Goal: Information Seeking & Learning: Find specific fact

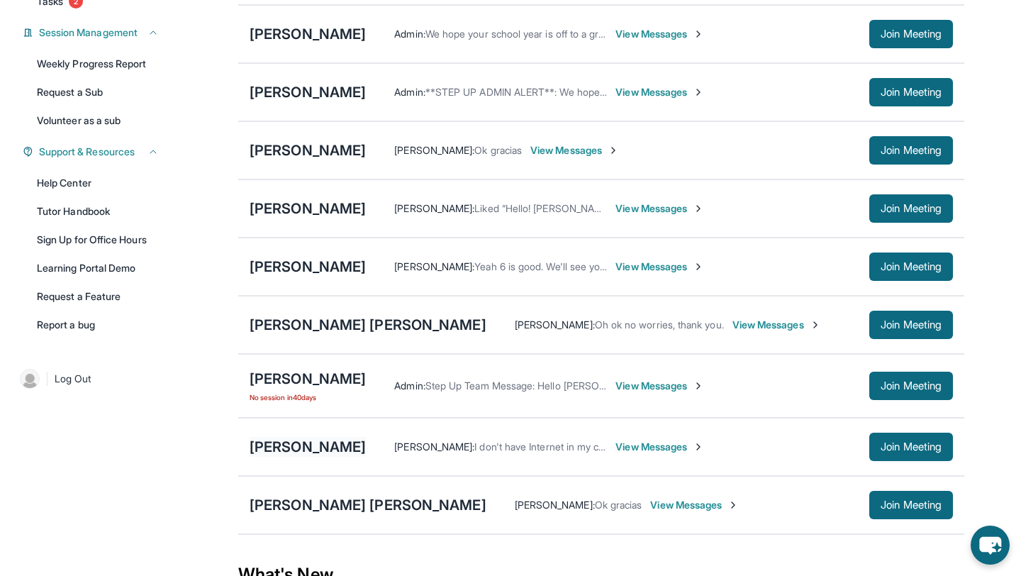
scroll to position [203, 0]
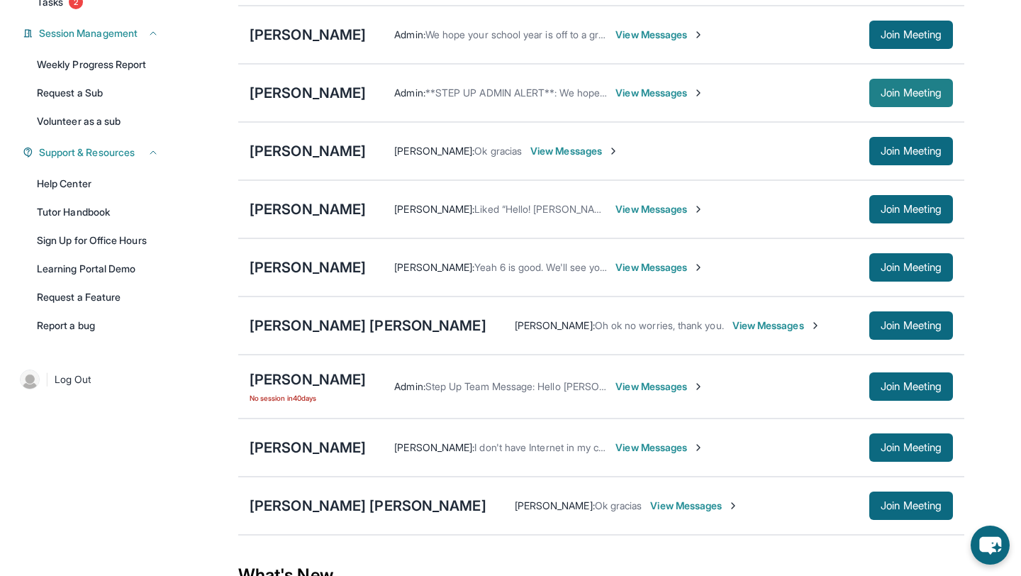
click at [893, 97] on span "Join Meeting" at bounding box center [911, 93] width 61 height 9
click at [333, 99] on div "[PERSON_NAME]" at bounding box center [308, 93] width 116 height 20
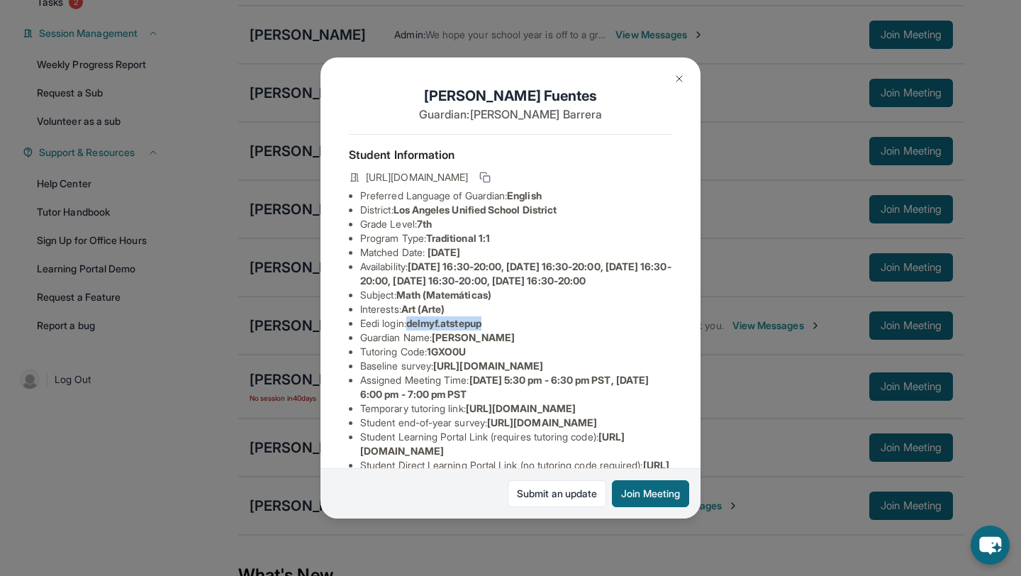
drag, startPoint x: 411, startPoint y: 340, endPoint x: 525, endPoint y: 340, distance: 114.1
click at [525, 330] on li "Eedi login : delmyf.atstepup" at bounding box center [516, 323] width 312 height 14
copy span "delmyf.atstepup"
click at [313, 181] on div "[PERSON_NAME] Guardian: [PERSON_NAME] Student Information [URL][DOMAIN_NAME] Pr…" at bounding box center [510, 288] width 1021 height 576
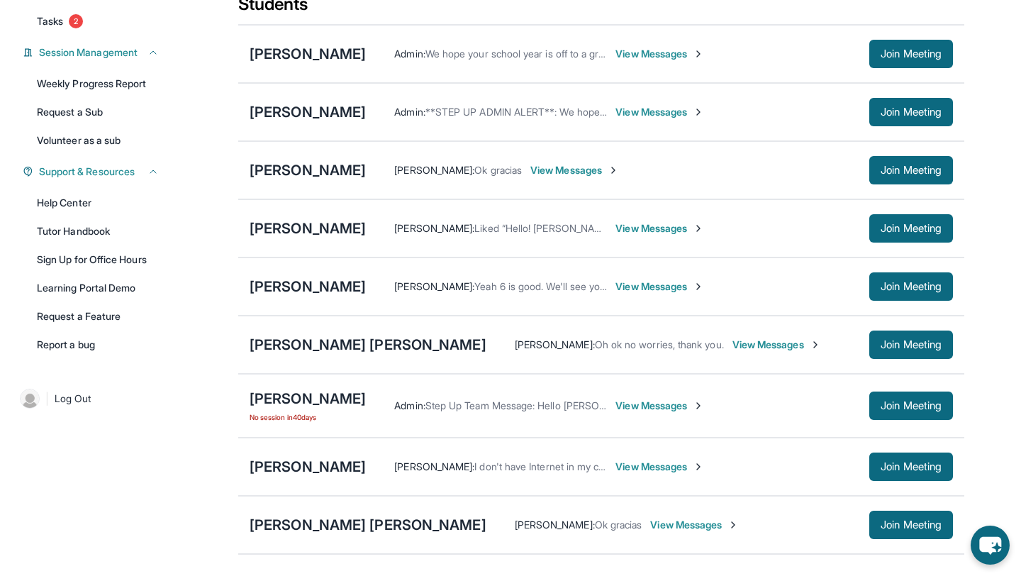
scroll to position [155, 0]
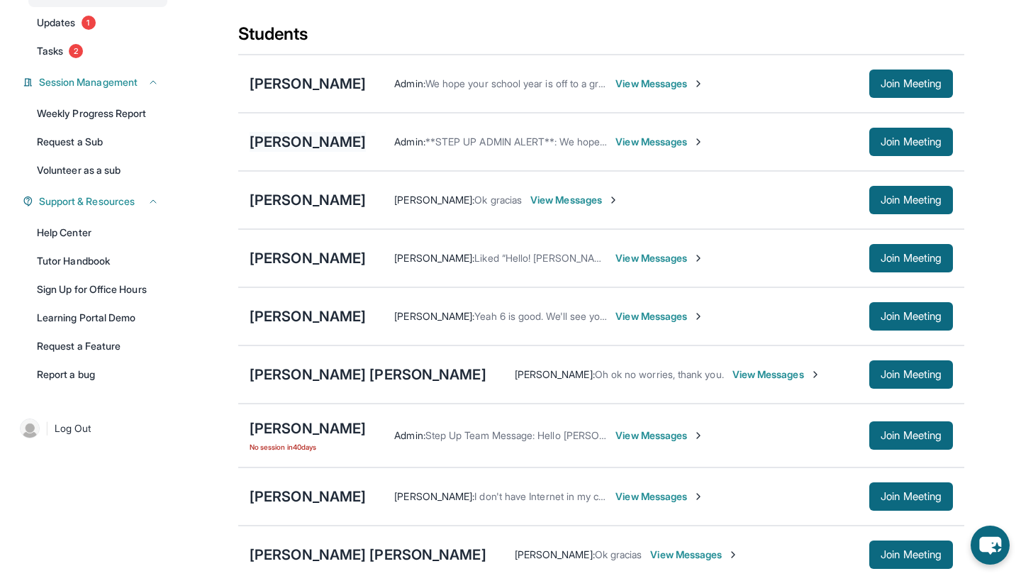
click at [340, 147] on div "[PERSON_NAME]" at bounding box center [308, 142] width 116 height 20
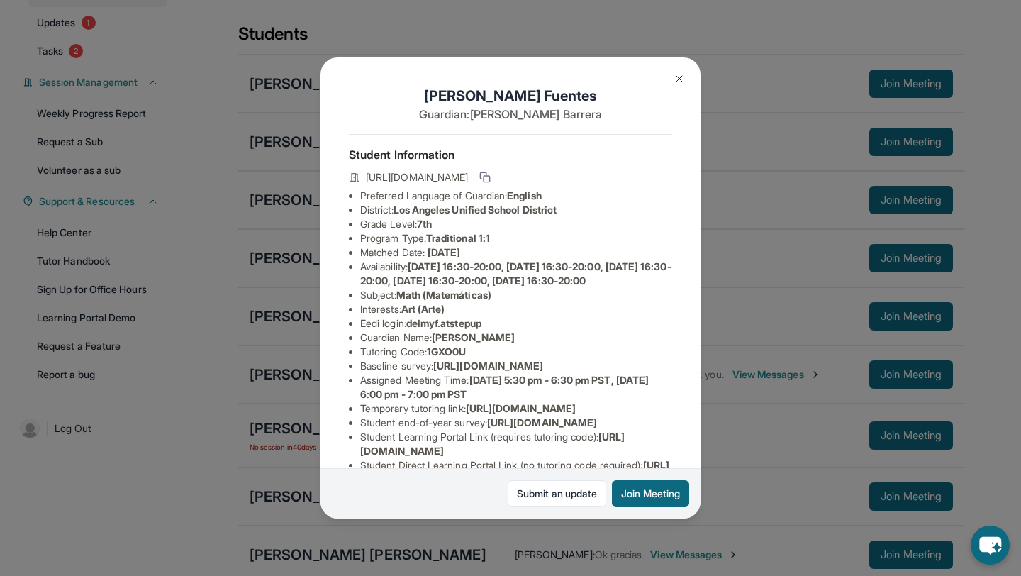
scroll to position [192, 0]
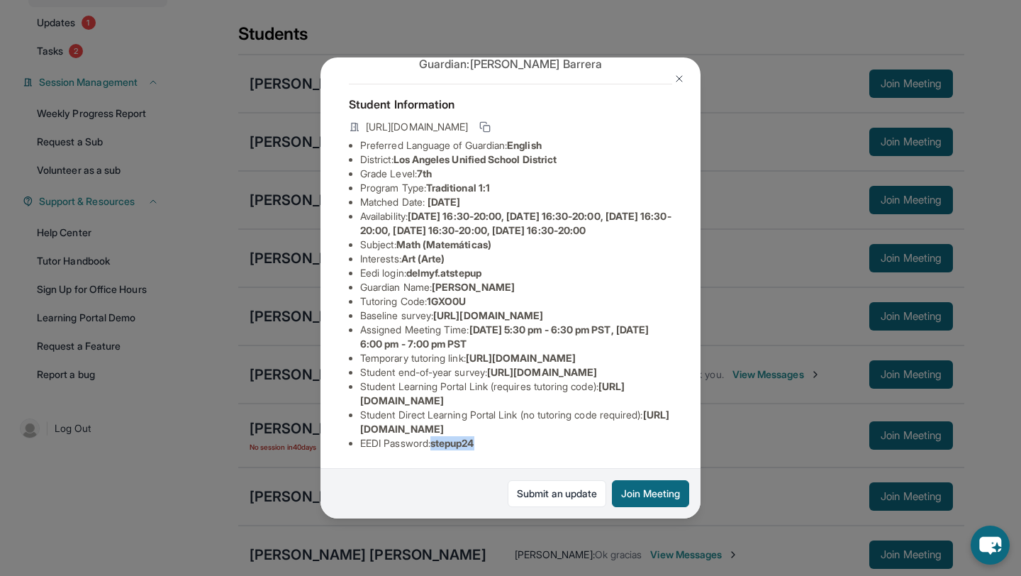
drag, startPoint x: 437, startPoint y: 442, endPoint x: 530, endPoint y: 443, distance: 92.9
click at [530, 443] on li "EEDI Password : stepup24" at bounding box center [516, 443] width 312 height 14
copy span "stepup24"
drag, startPoint x: 359, startPoint y: 243, endPoint x: 705, endPoint y: 274, distance: 347.4
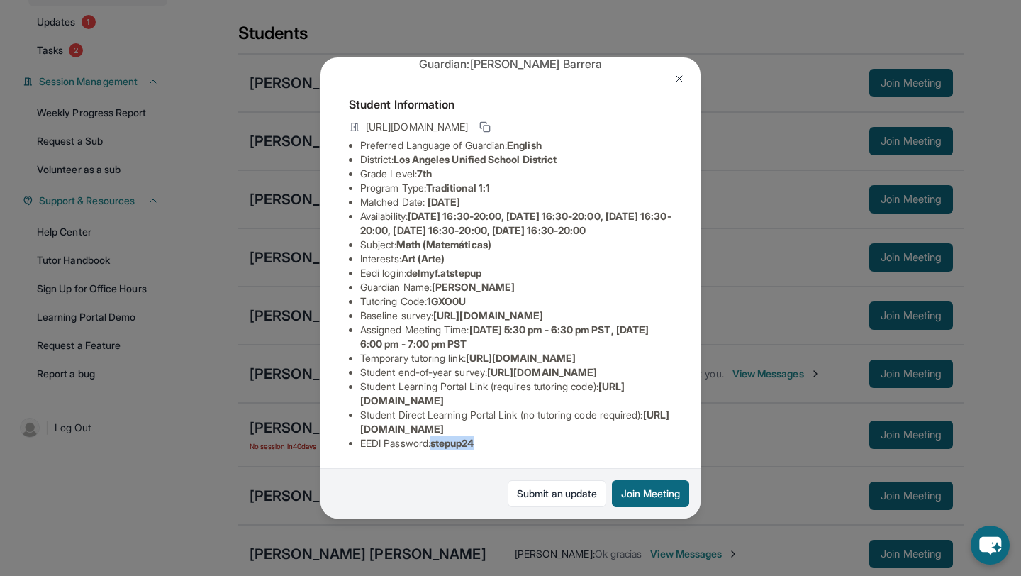
click at [705, 274] on div "[PERSON_NAME] Guardian: [PERSON_NAME] Student Information [URL][DOMAIN_NAME] Pr…" at bounding box center [510, 288] width 1021 height 576
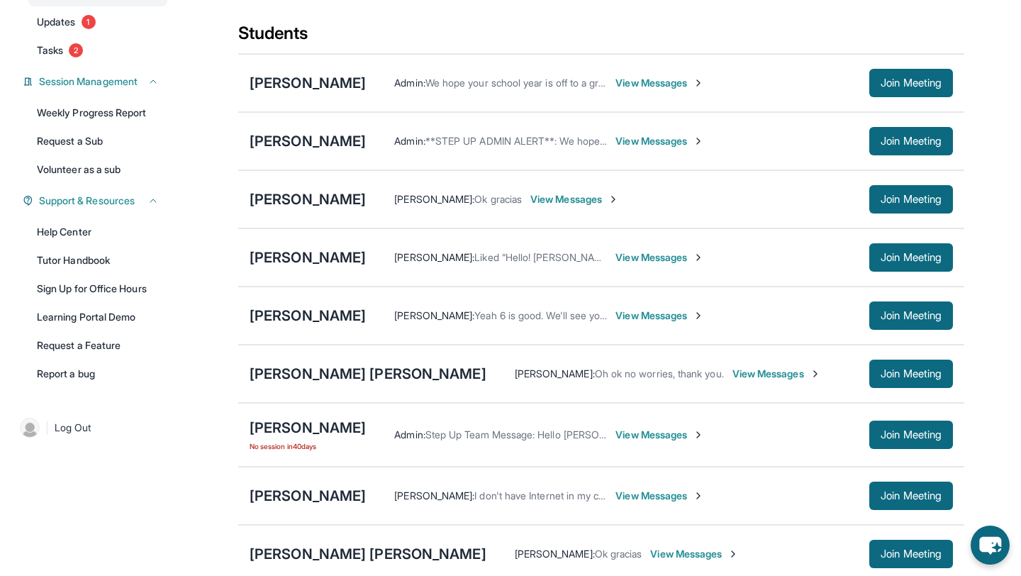
copy span "[URL][DOMAIN_NAME]"
click at [330, 147] on div "[PERSON_NAME]" at bounding box center [308, 141] width 116 height 20
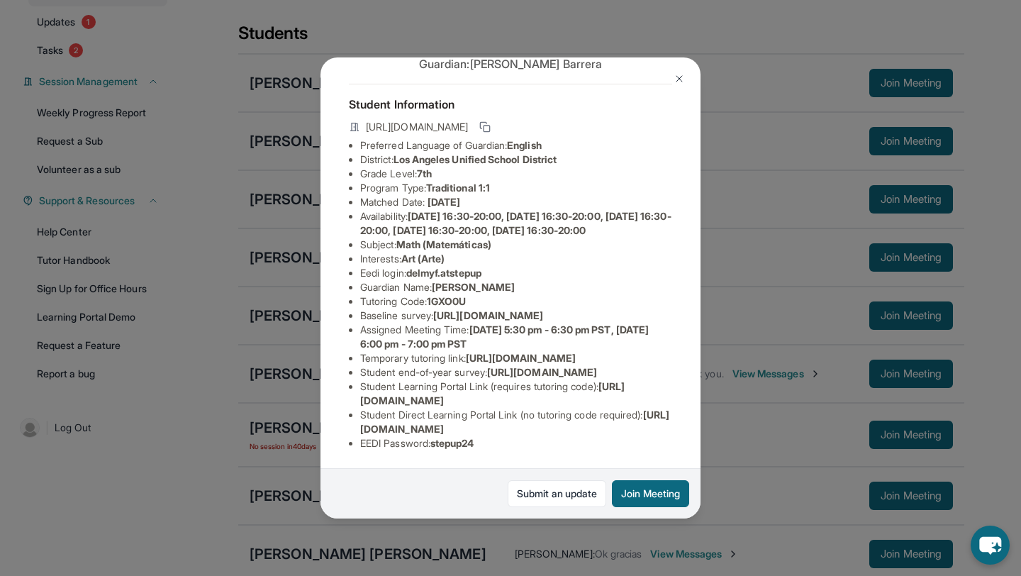
scroll to position [192, 0]
drag, startPoint x: 360, startPoint y: 202, endPoint x: 688, endPoint y: 233, distance: 329.7
click at [543, 309] on span "[URL][DOMAIN_NAME]" at bounding box center [488, 315] width 110 height 12
drag, startPoint x: 688, startPoint y: 233, endPoint x: 606, endPoint y: 233, distance: 82.2
click at [543, 309] on span "[URL][DOMAIN_NAME]" at bounding box center [488, 315] width 110 height 12
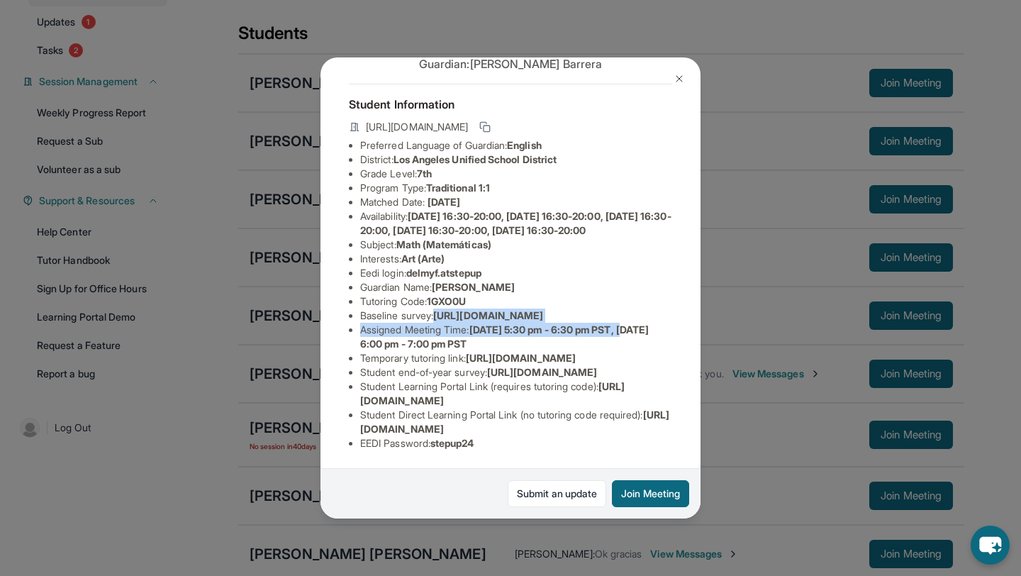
scroll to position [192, 506]
drag, startPoint x: 360, startPoint y: 203, endPoint x: 632, endPoint y: 235, distance: 273.4
click at [632, 235] on div "[PERSON_NAME] Guardian: [PERSON_NAME] Student Information [URL][DOMAIN_NAME] Pr…" at bounding box center [510, 287] width 380 height 461
copy span "[URL][DOMAIN_NAME]"
